Goal: Task Accomplishment & Management: Manage account settings

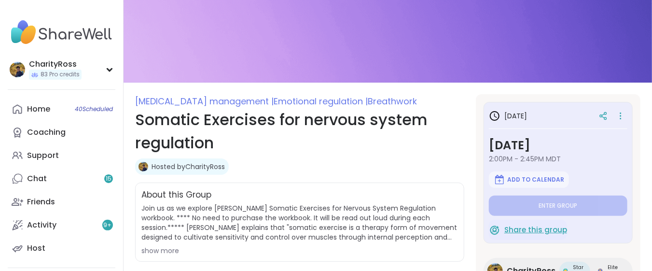
drag, startPoint x: 0, startPoint y: 0, endPoint x: 551, endPoint y: 228, distance: 596.0
click at [551, 228] on span "Share this group" at bounding box center [535, 229] width 63 height 11
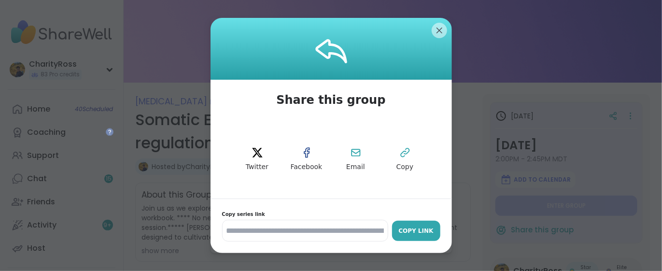
click at [416, 228] on div "Copy Link" at bounding box center [416, 230] width 39 height 9
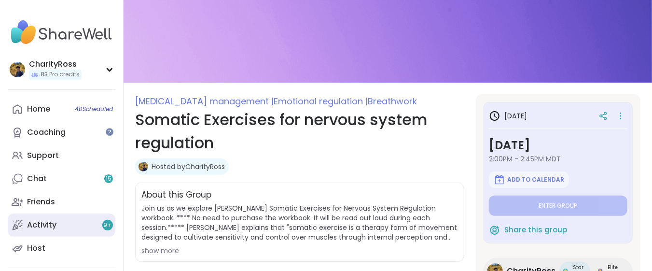
click at [84, 227] on link "Activity 9 +" at bounding box center [62, 224] width 108 height 23
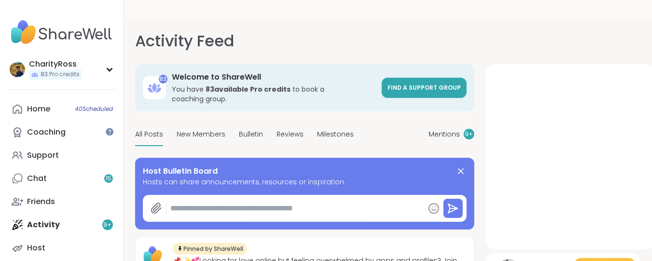
type textarea "*"
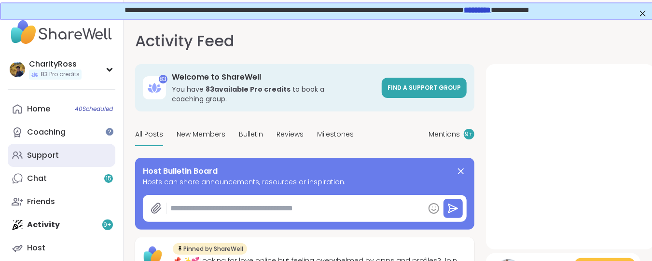
click at [49, 150] on div "Support" at bounding box center [43, 155] width 32 height 11
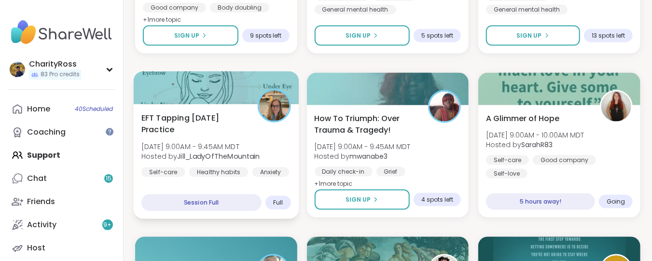
scroll to position [643, 0]
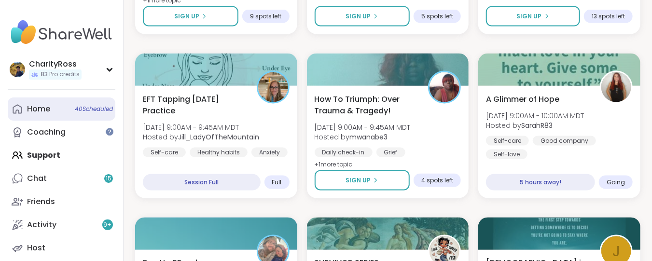
click at [82, 111] on span "40 Scheduled" at bounding box center [94, 109] width 38 height 8
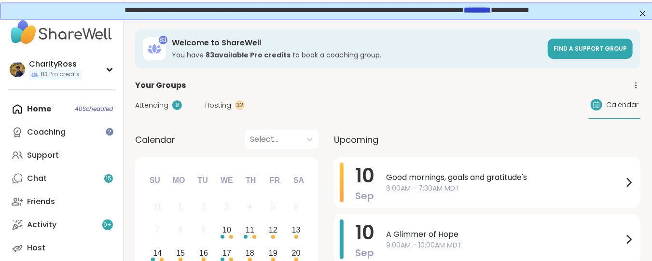
scroll to position [64, 0]
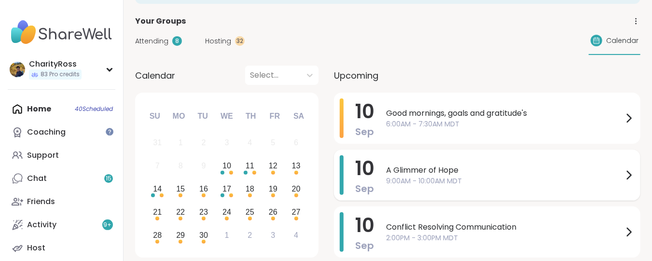
click at [388, 182] on span "9:00AM - 10:00AM MDT" at bounding box center [504, 181] width 237 height 10
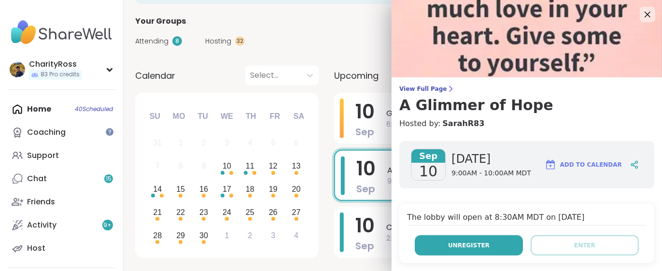
click at [438, 248] on button "Unregister" at bounding box center [469, 245] width 108 height 20
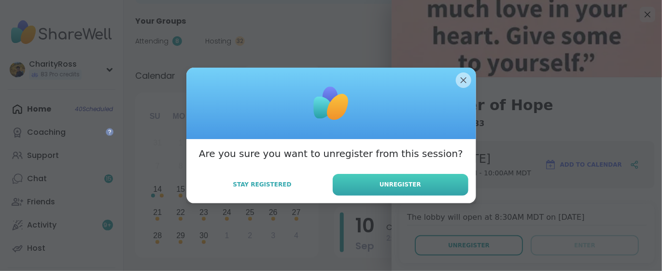
click at [419, 186] on button "Unregister" at bounding box center [400, 185] width 136 height 22
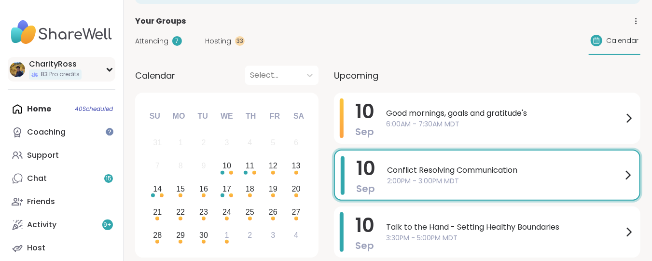
click at [74, 78] on span "83 Pro credits" at bounding box center [60, 74] width 39 height 8
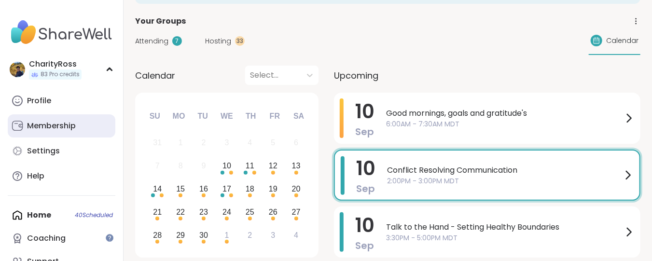
click at [62, 121] on div "Membership" at bounding box center [51, 126] width 49 height 11
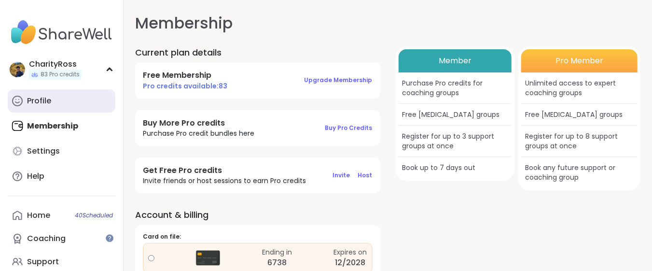
click at [44, 99] on div "Profile" at bounding box center [39, 101] width 24 height 11
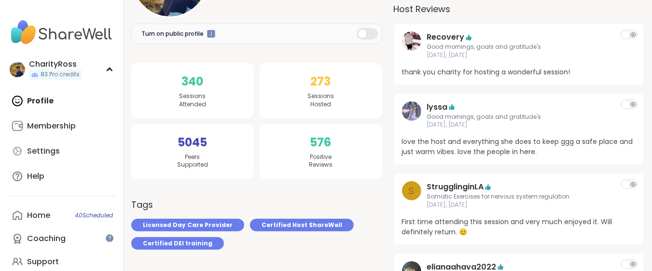
scroll to position [193, 0]
